Goal: Find specific page/section: Find specific page/section

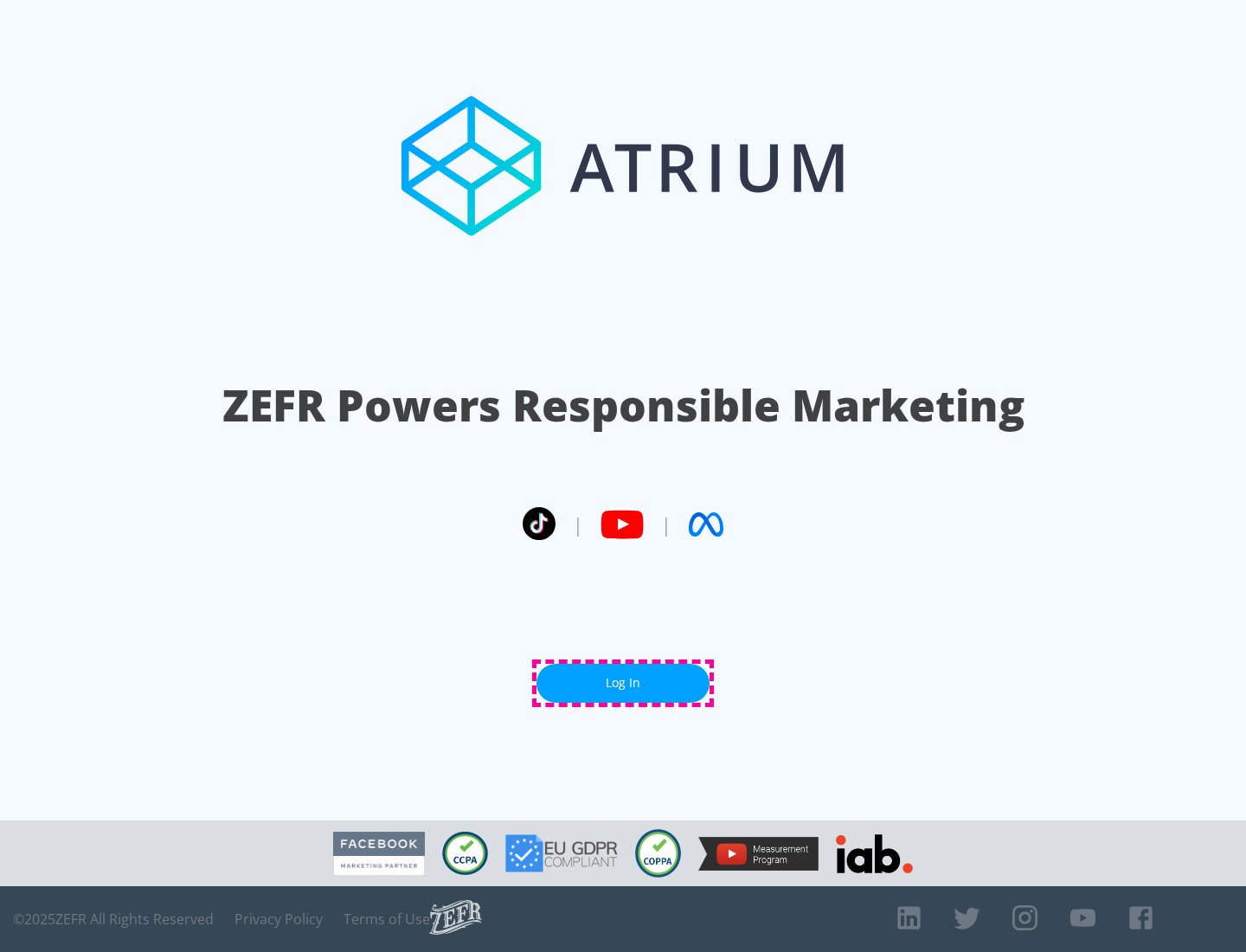
click at [623, 682] on link "Log In" at bounding box center [623, 682] width 174 height 39
